Goal: Navigation & Orientation: Find specific page/section

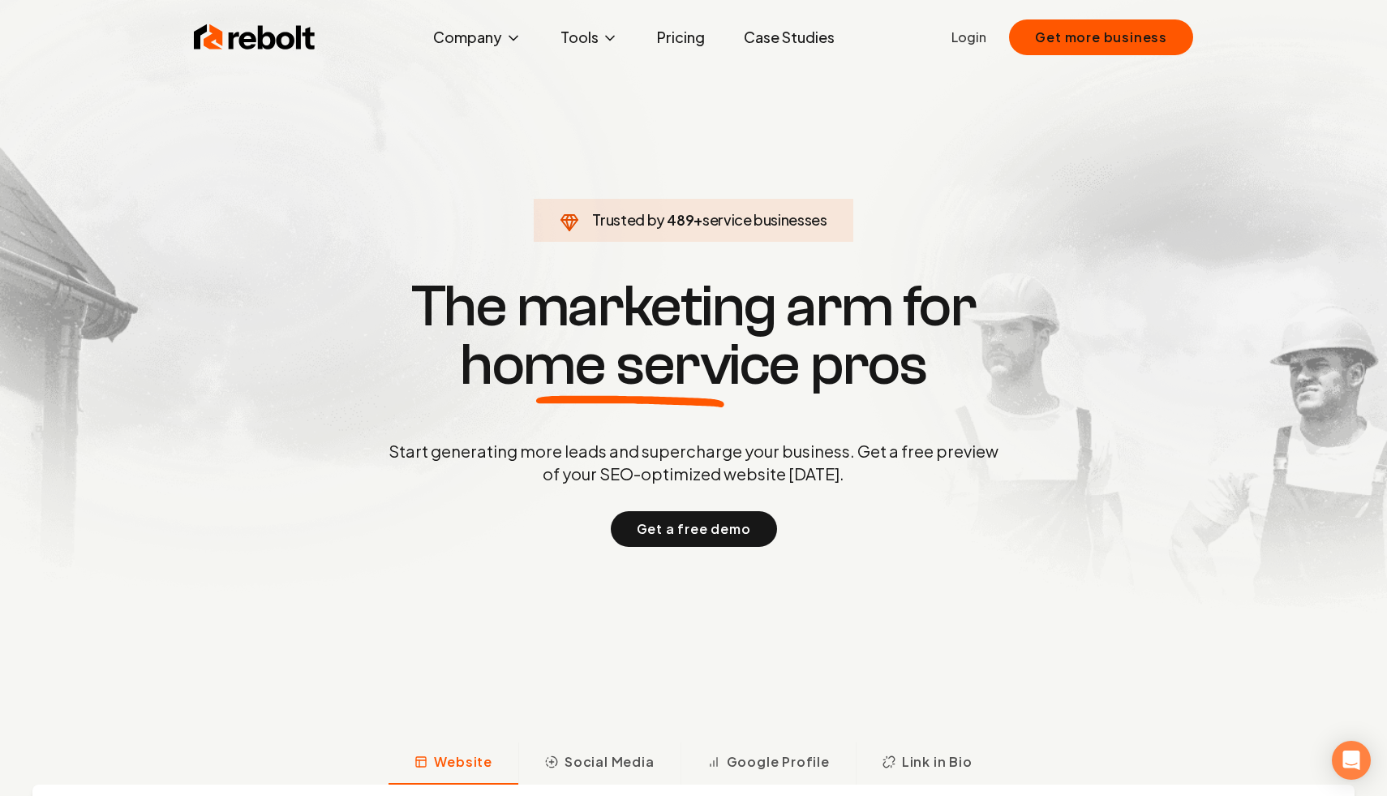
click at [982, 37] on link "Login" at bounding box center [968, 37] width 35 height 19
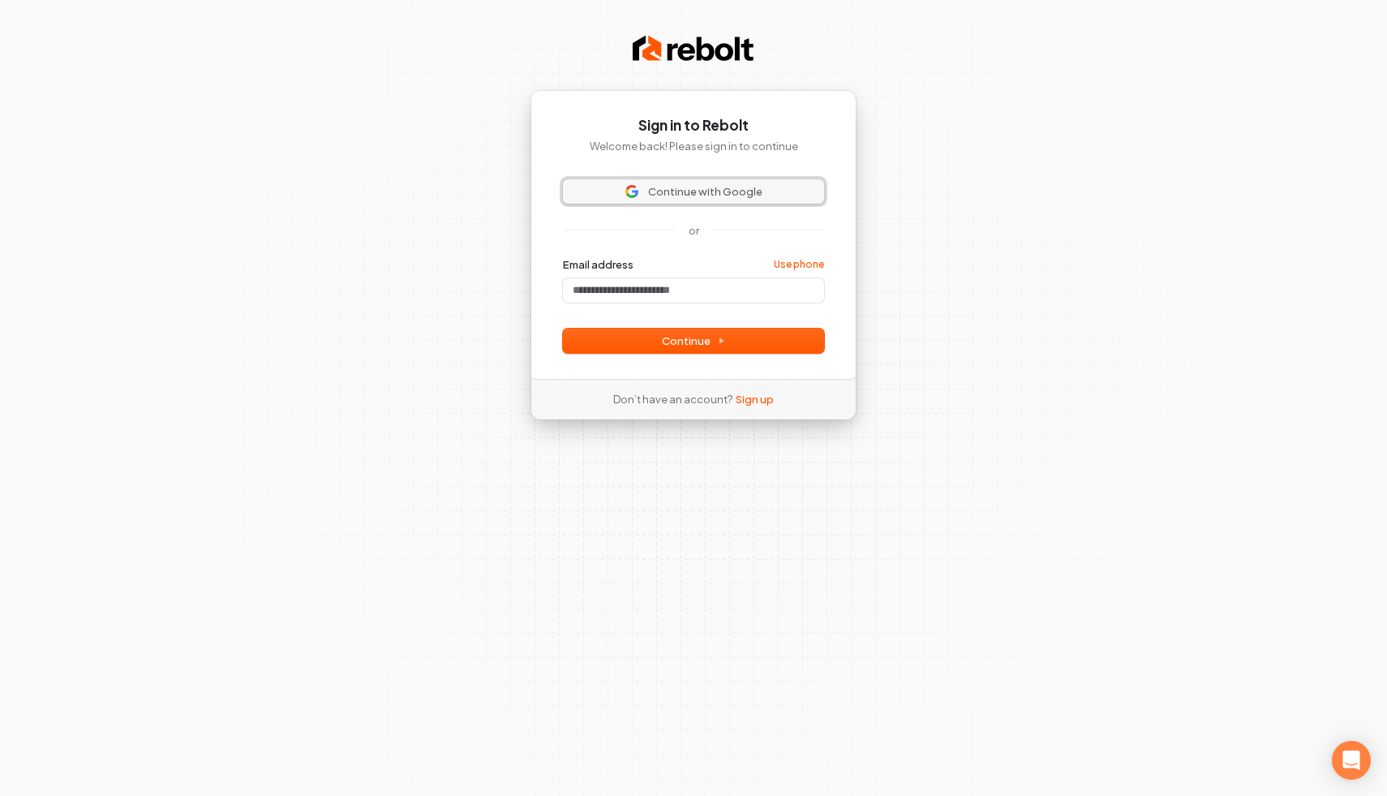
click at [766, 192] on span "Continue with Google" at bounding box center [694, 191] width 242 height 15
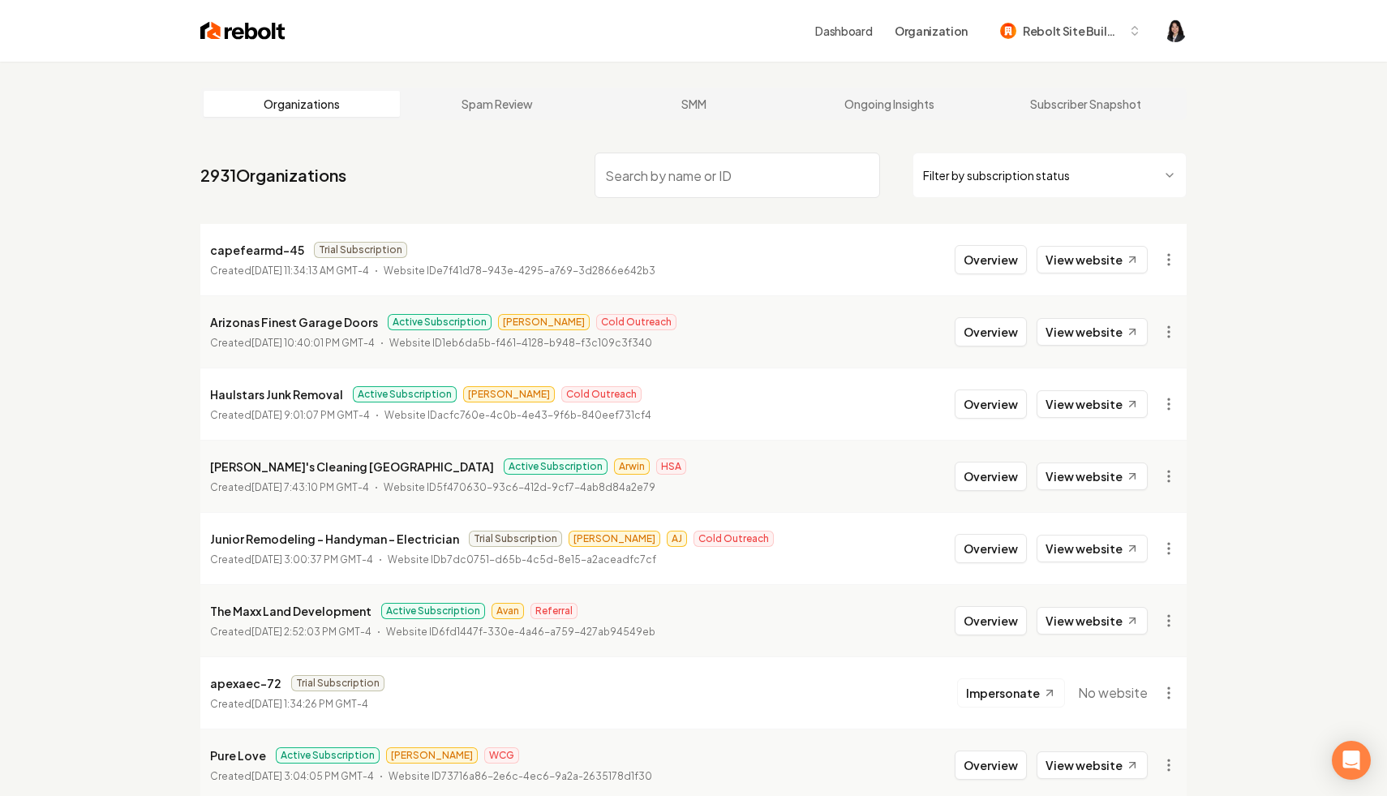
click at [1157, 191] on html "Dashboard Organization Rebolt Site Builder Organizations Spam Review SMM Ongoin…" at bounding box center [693, 398] width 1387 height 796
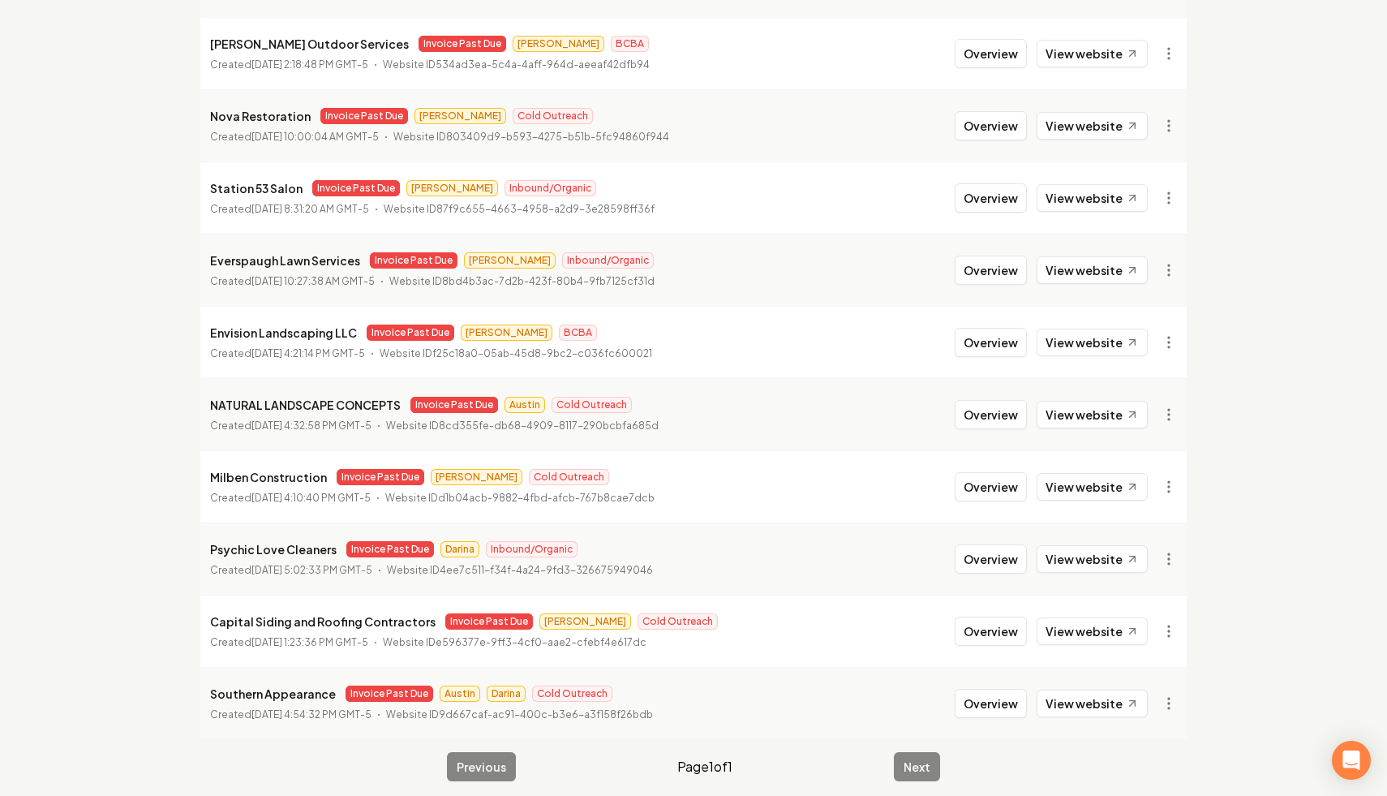
scroll to position [1648, 0]
